Goal: Transaction & Acquisition: Purchase product/service

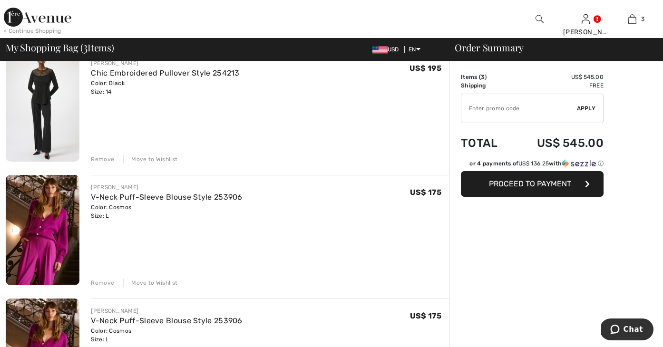
scroll to position [98, 0]
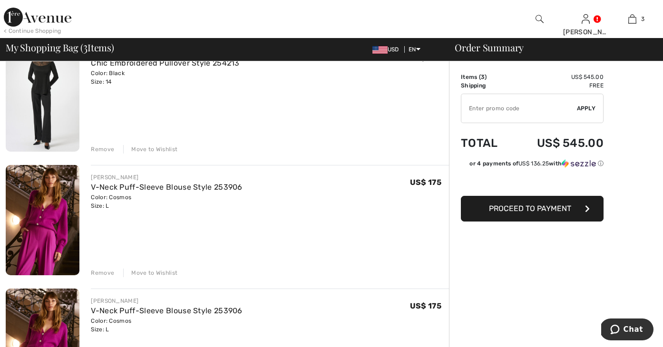
click at [106, 147] on div "Remove" at bounding box center [102, 149] width 23 height 9
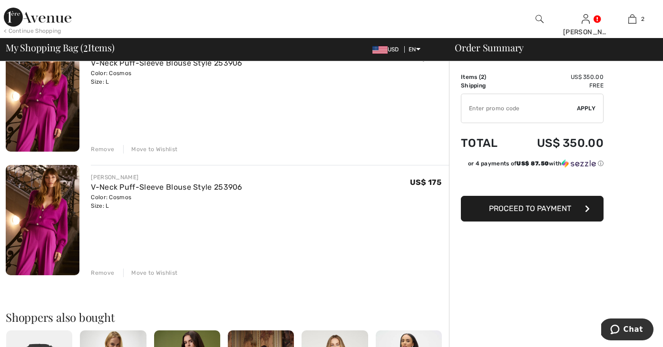
scroll to position [99, 0]
click at [107, 148] on div "Remove" at bounding box center [102, 149] width 23 height 9
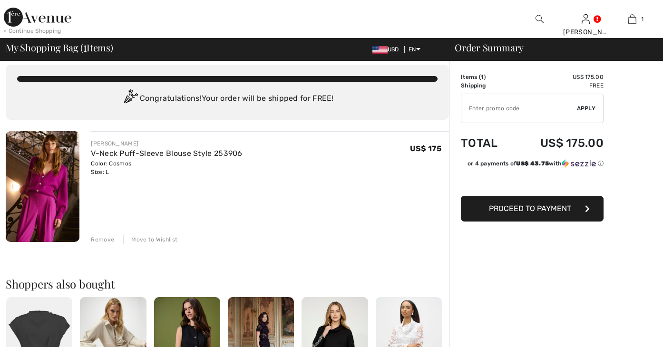
scroll to position [0, 0]
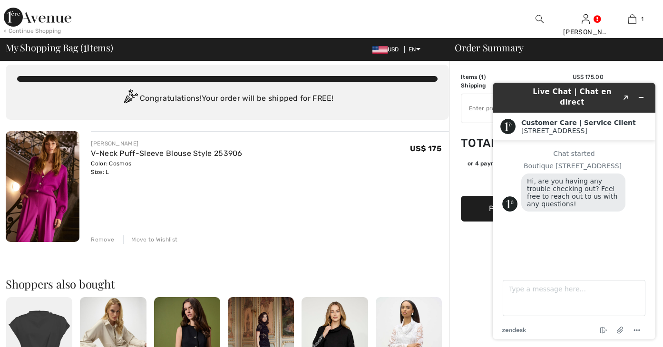
click at [437, 129] on div "You are only US$ 0.00 away from FREE SHIPPING! Continue Shopping > Congratulati…" at bounding box center [227, 340] width 443 height 575
click at [514, 67] on div "Order Summary Details Items ( 1 ) US$ 175.00 Promo code US$ 0.00 Shipping Free …" at bounding box center [556, 340] width 214 height 575
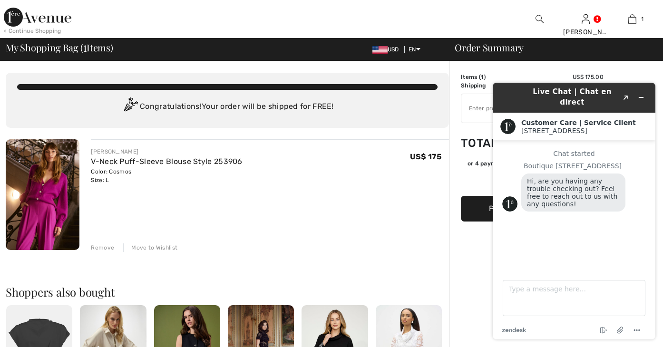
click at [464, 227] on div "Order Summary Details Items ( 1 ) US$ 175.00 Promo code US$ 0.00 Shipping Free …" at bounding box center [556, 348] width 214 height 575
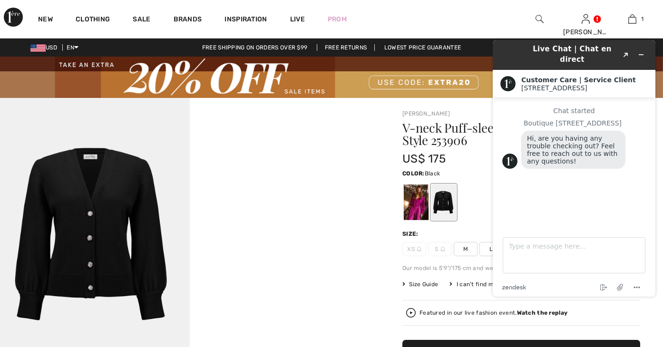
click at [474, 167] on div "Color: Black" at bounding box center [522, 172] width 238 height 11
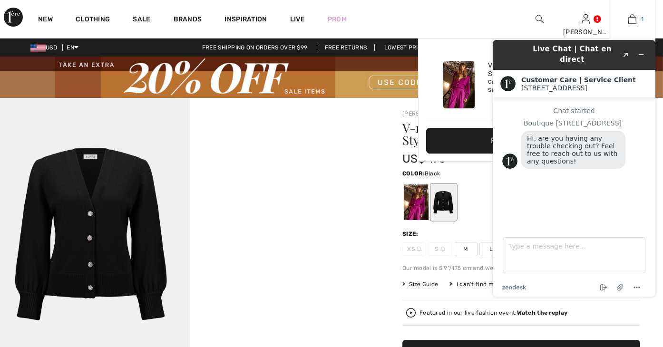
click at [629, 20] on img at bounding box center [633, 18] width 8 height 11
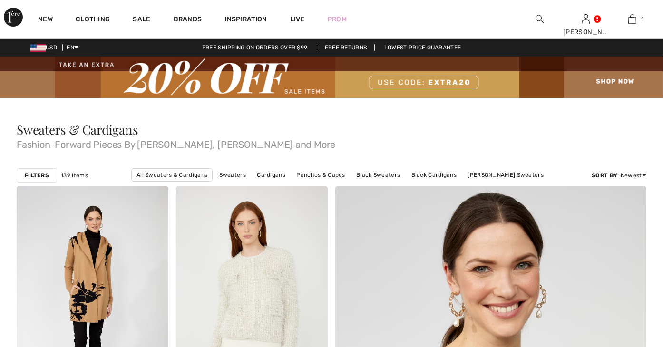
scroll to position [3737, 0]
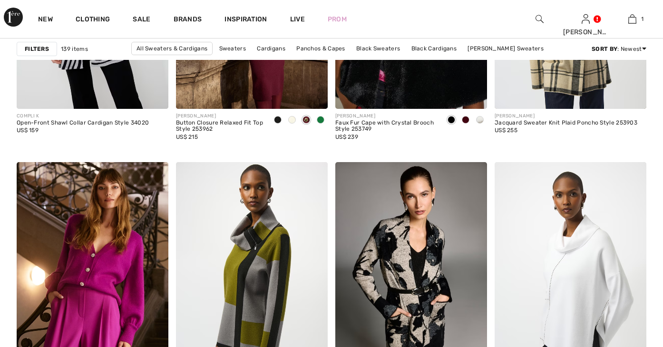
checkbox input "true"
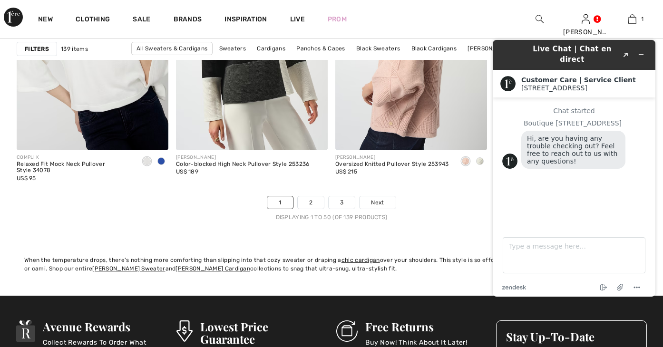
scroll to position [4266, 0]
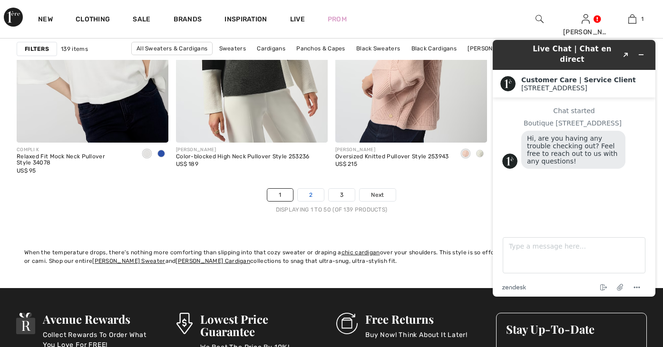
click at [312, 193] on link "2" at bounding box center [311, 195] width 26 height 12
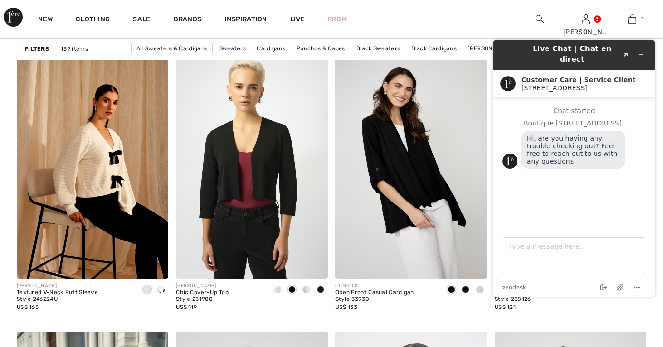
scroll to position [1668, 0]
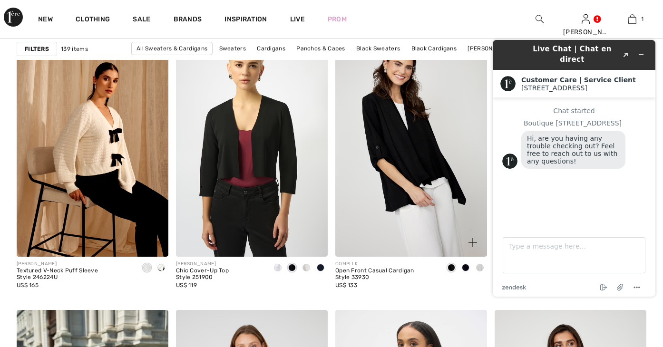
click at [481, 266] on span at bounding box center [480, 268] width 8 height 8
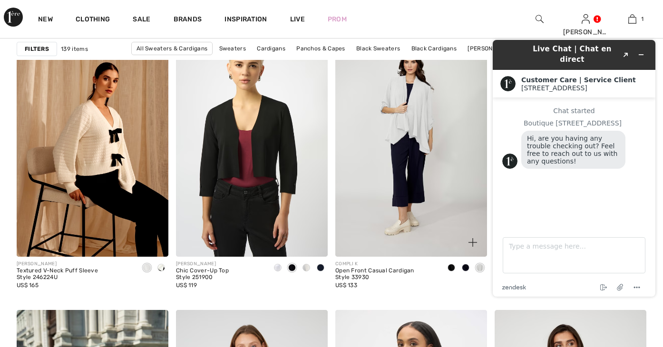
click at [464, 268] on span at bounding box center [466, 268] width 8 height 8
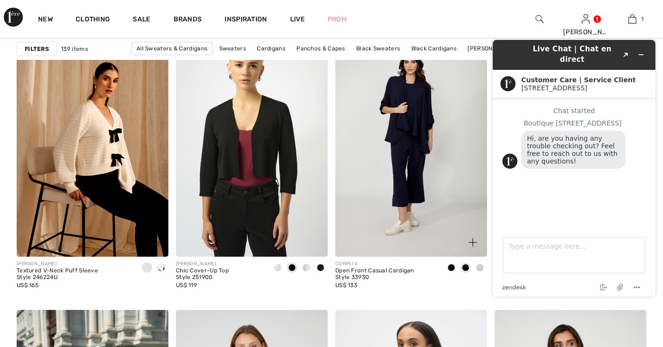
click at [479, 266] on span at bounding box center [480, 268] width 8 height 8
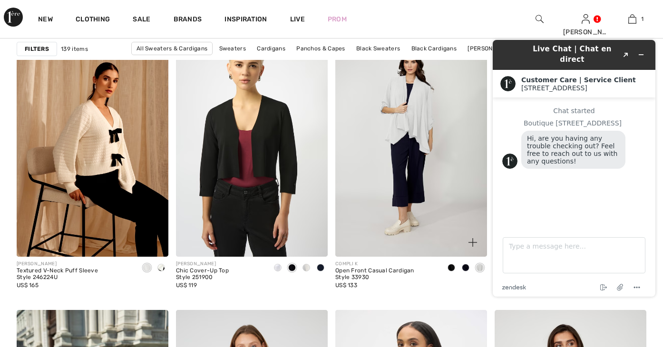
click at [453, 268] on span at bounding box center [452, 268] width 8 height 8
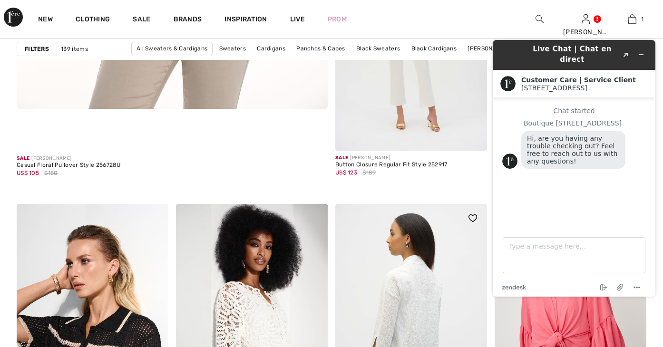
scroll to position [2670, 0]
